Goal: Task Accomplishment & Management: Manage account settings

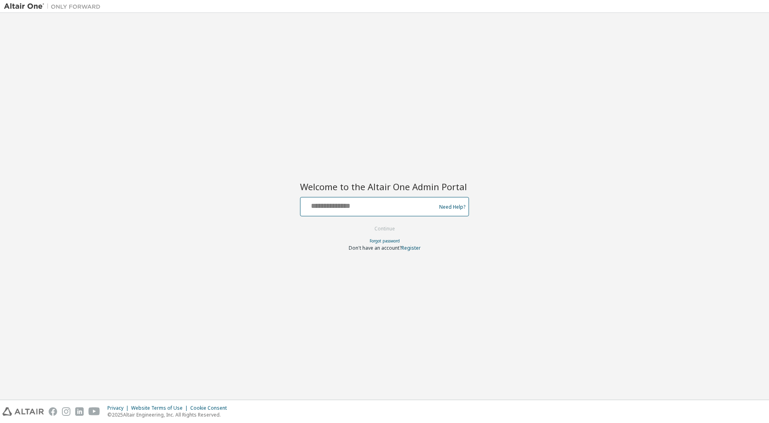
click at [343, 208] on input "text" at bounding box center [369, 205] width 131 height 12
type input "**********"
click at [376, 230] on button "Continue" at bounding box center [384, 229] width 37 height 12
